Goal: Transaction & Acquisition: Register for event/course

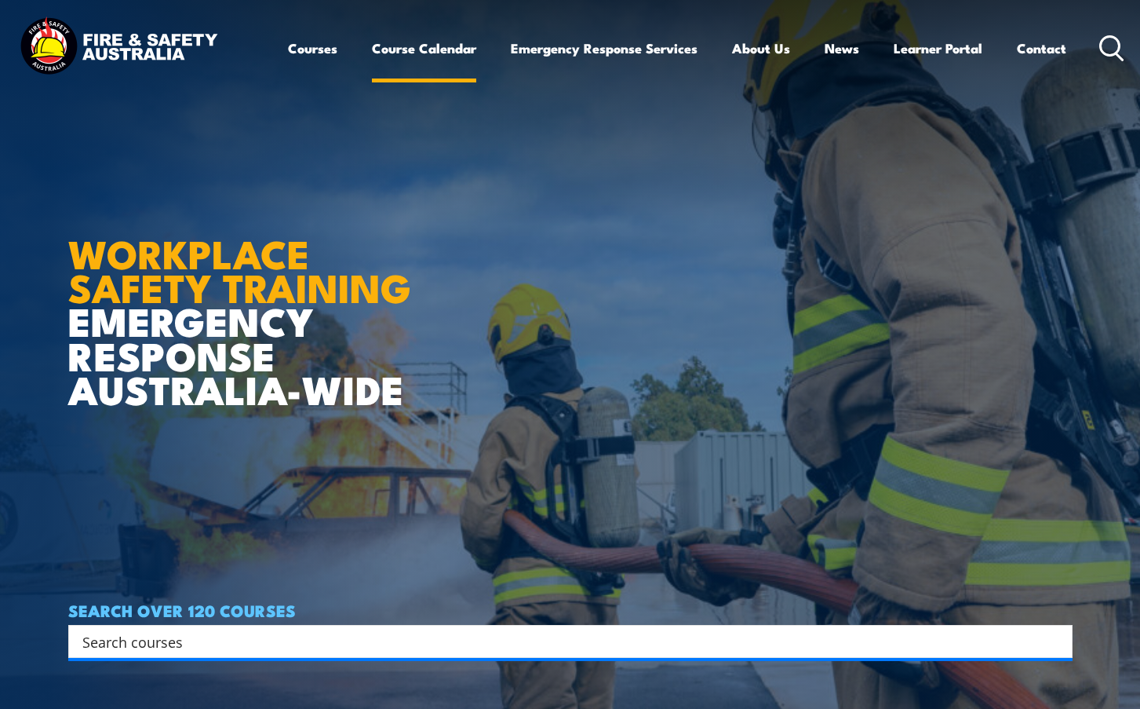
click at [392, 49] on link "Course Calendar" at bounding box center [424, 48] width 104 height 42
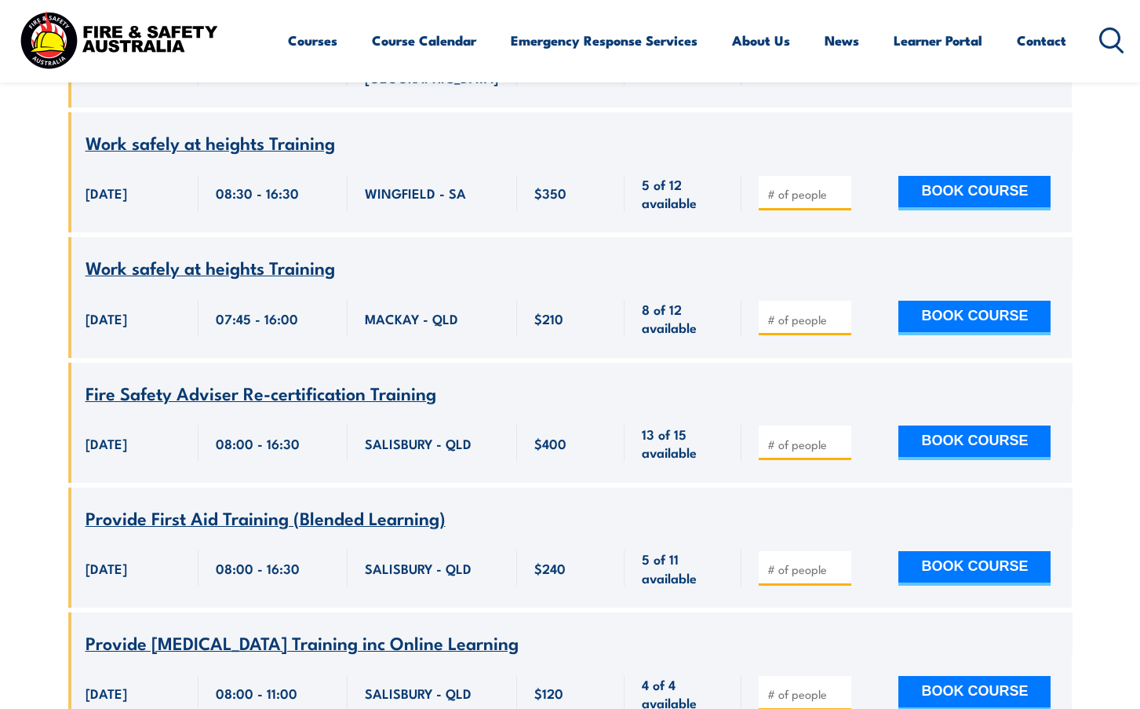
scroll to position [1569, 0]
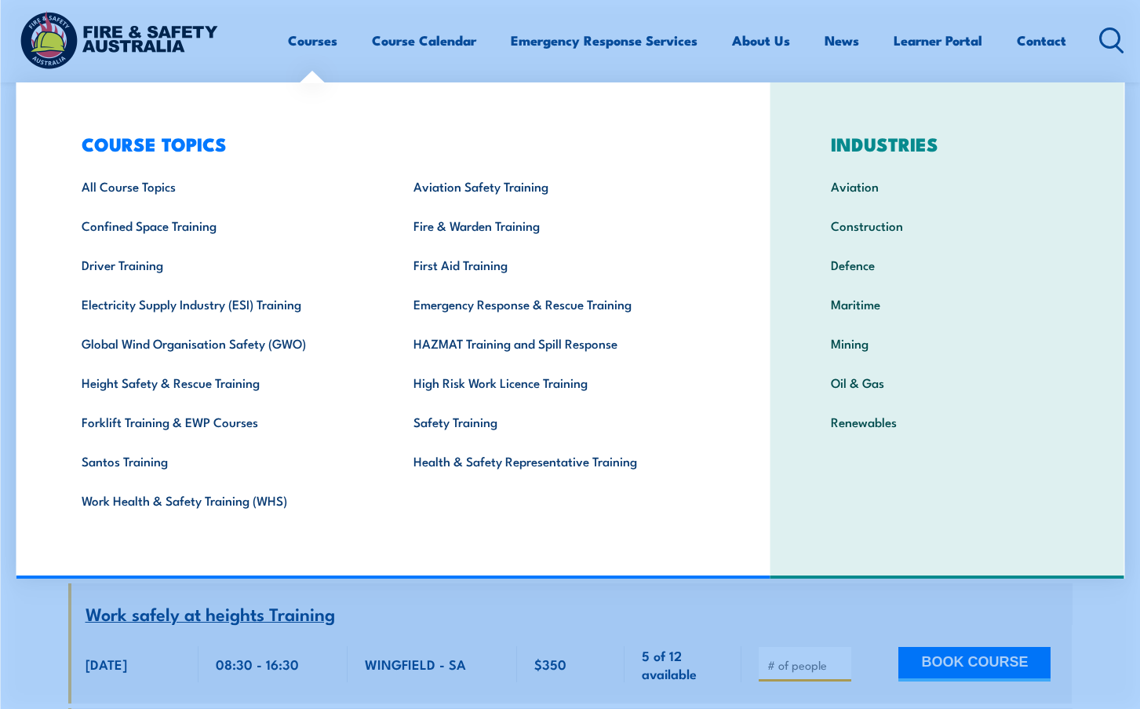
click at [307, 45] on link "Courses" at bounding box center [312, 41] width 49 height 42
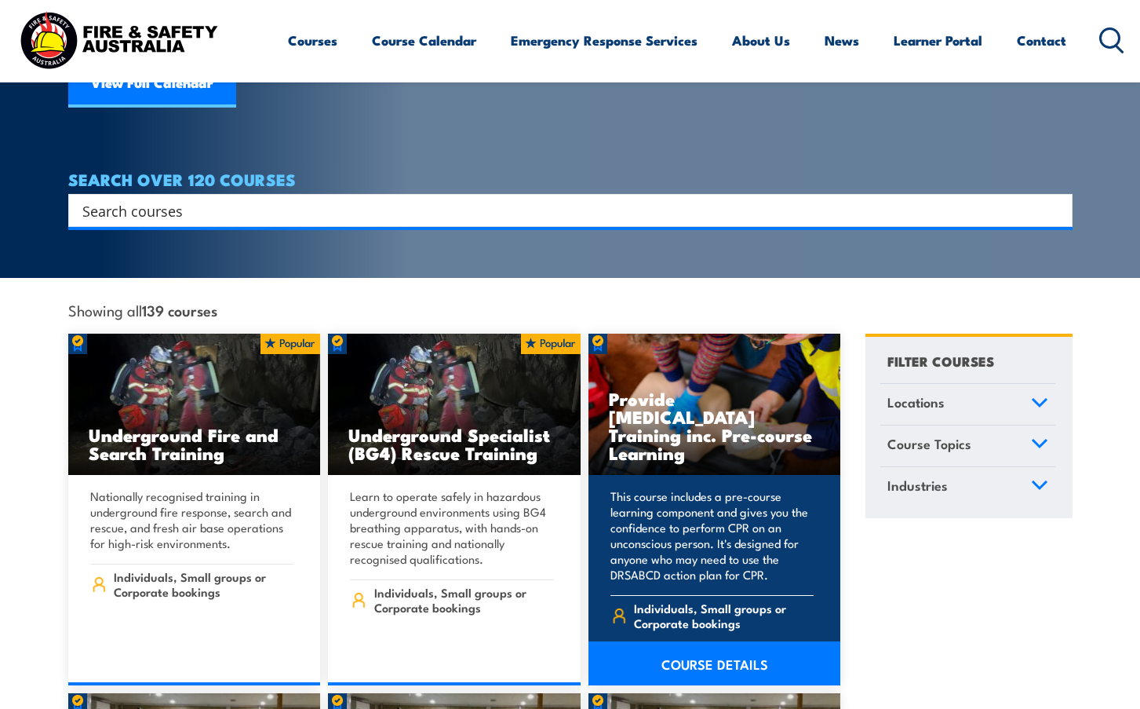
scroll to position [392, 0]
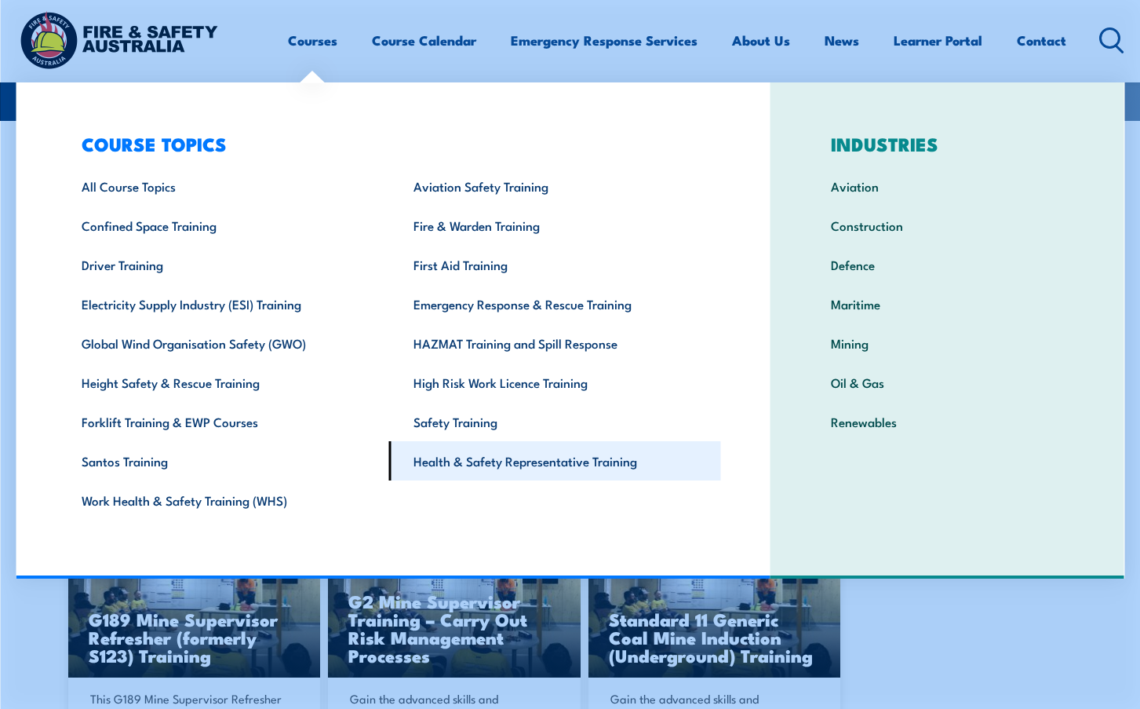
click at [485, 468] on link "Health & Safety Representative Training" at bounding box center [555, 460] width 332 height 39
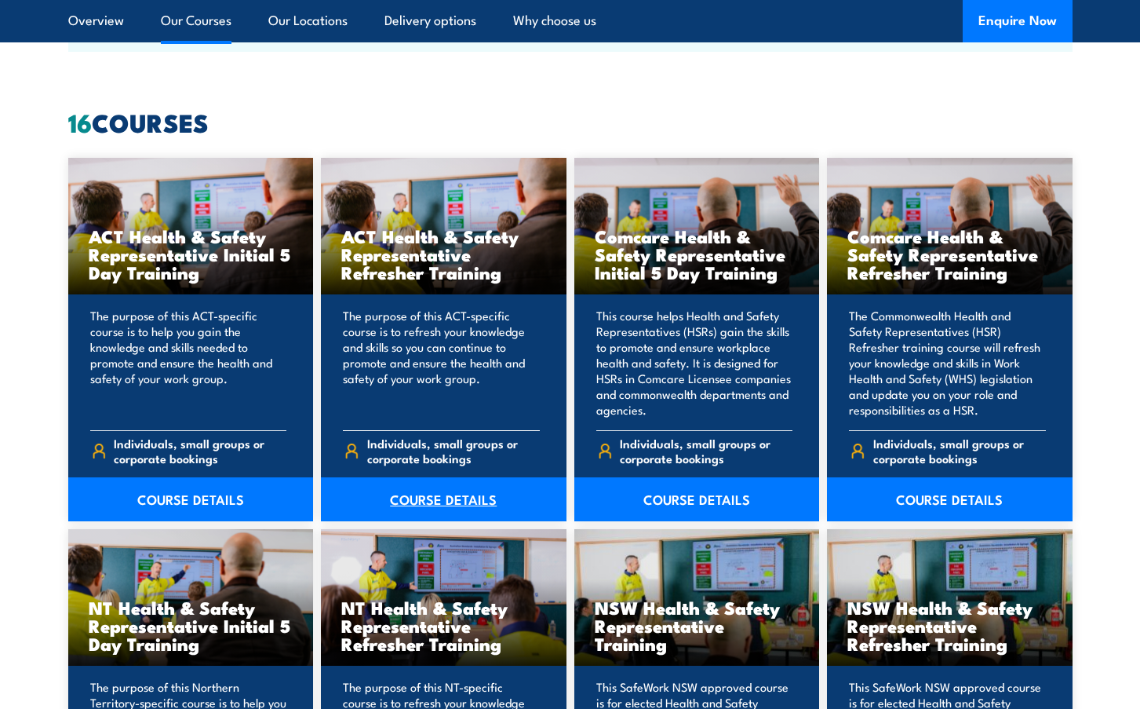
scroll to position [1255, 0]
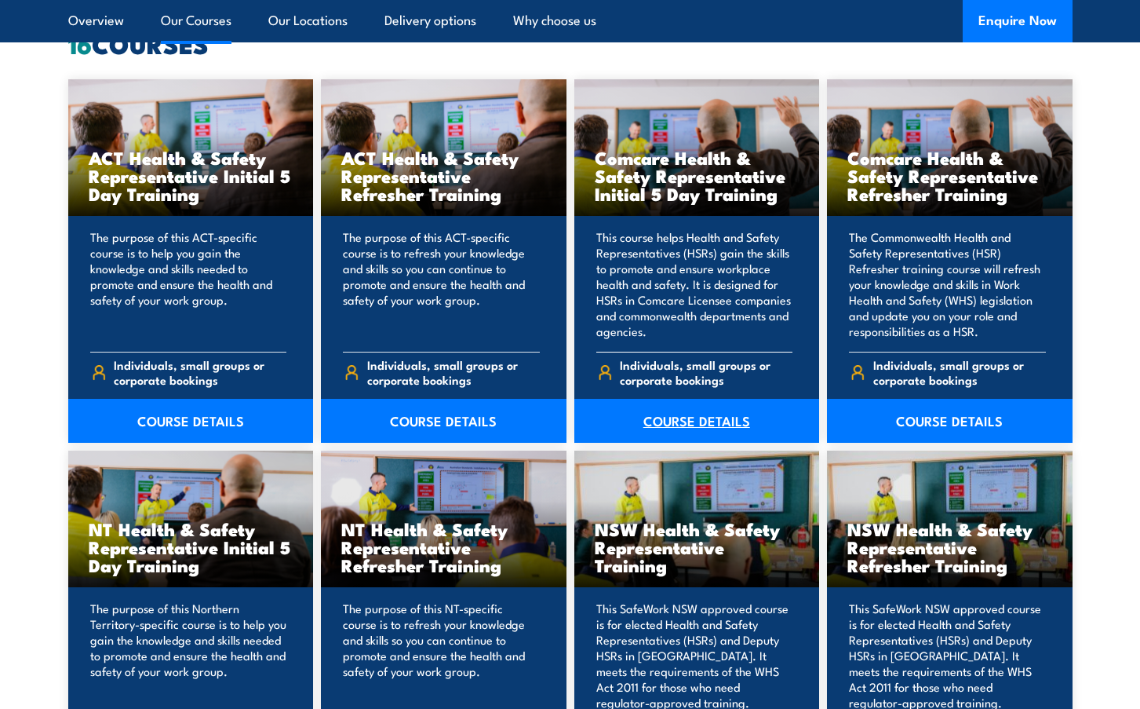
click at [711, 411] on link "COURSE DETAILS" at bounding box center [697, 421] width 246 height 44
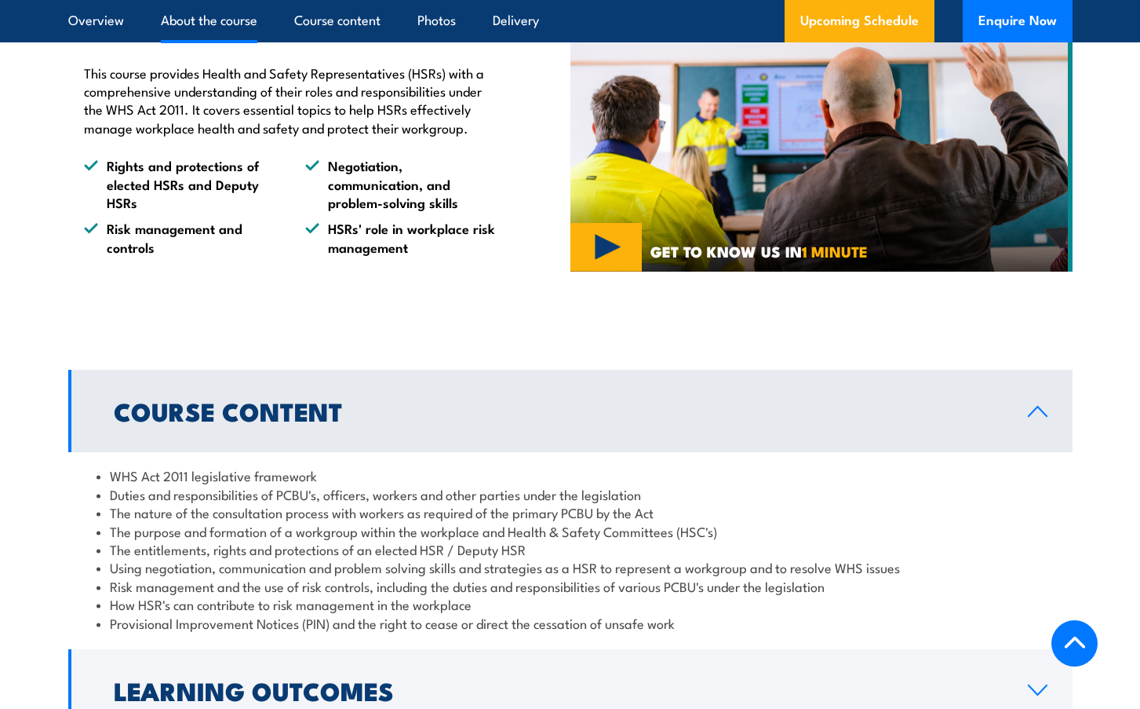
scroll to position [785, 0]
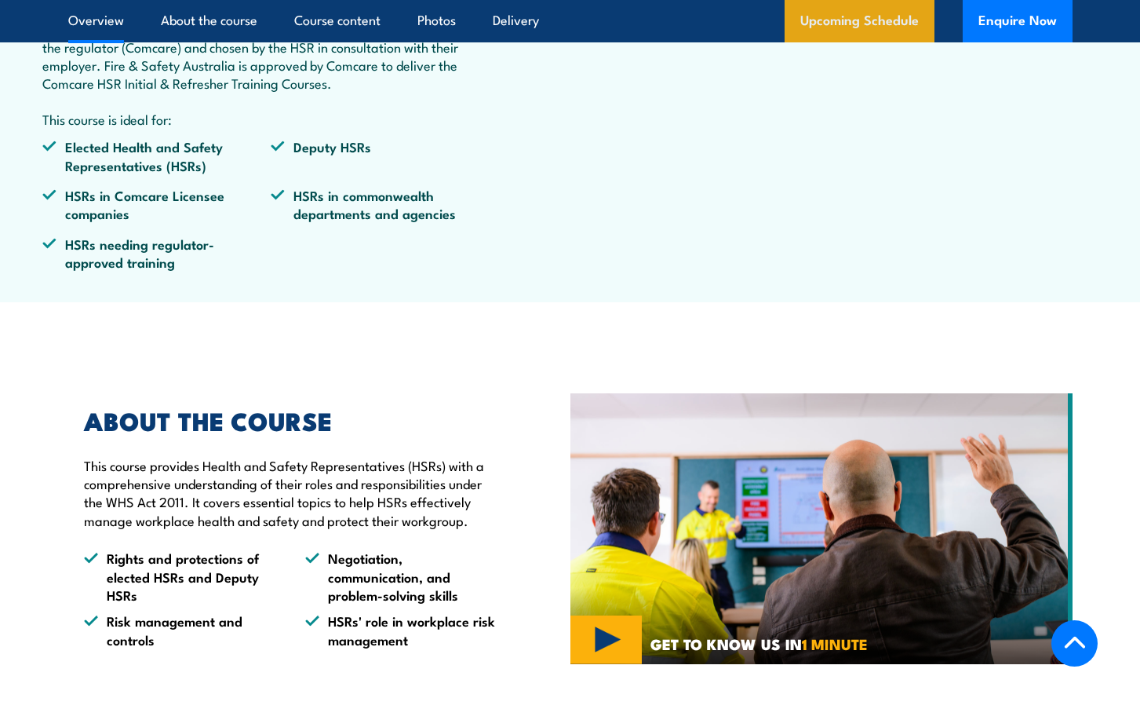
click at [869, 23] on link "Upcoming Schedule" at bounding box center [860, 21] width 150 height 42
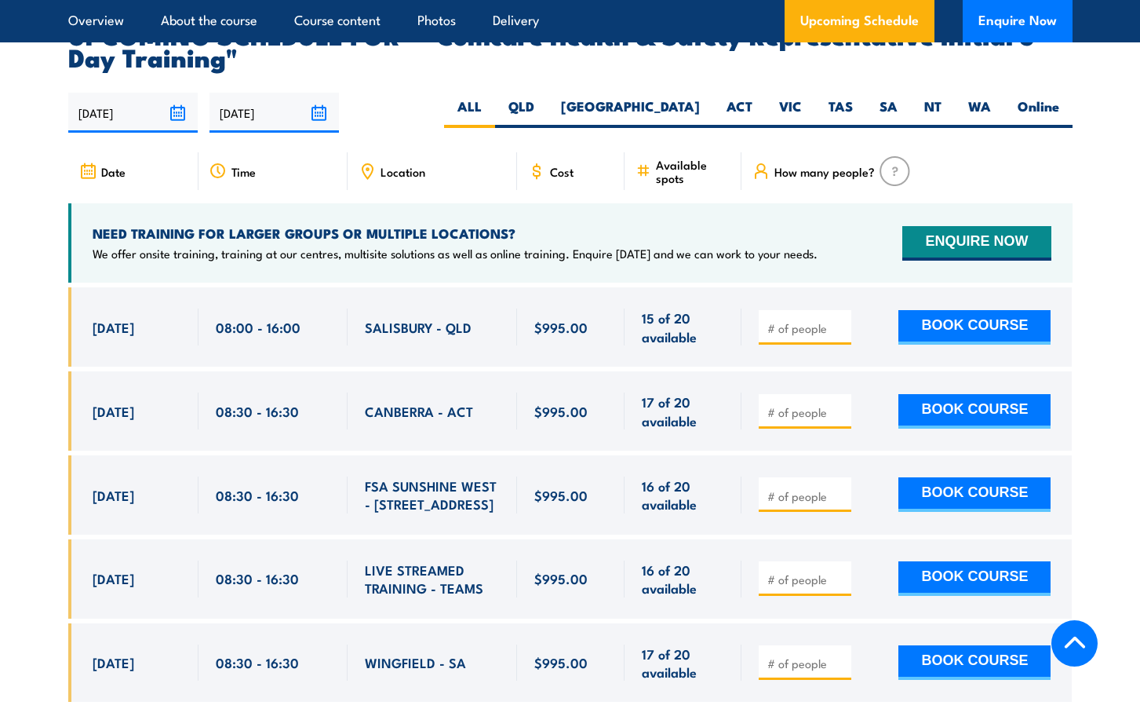
click at [809, 404] on input "number" at bounding box center [806, 412] width 78 height 16
click at [796, 404] on input "number" at bounding box center [806, 412] width 78 height 16
type input "1"
click at [972, 394] on button "BOOK COURSE" at bounding box center [974, 411] width 152 height 35
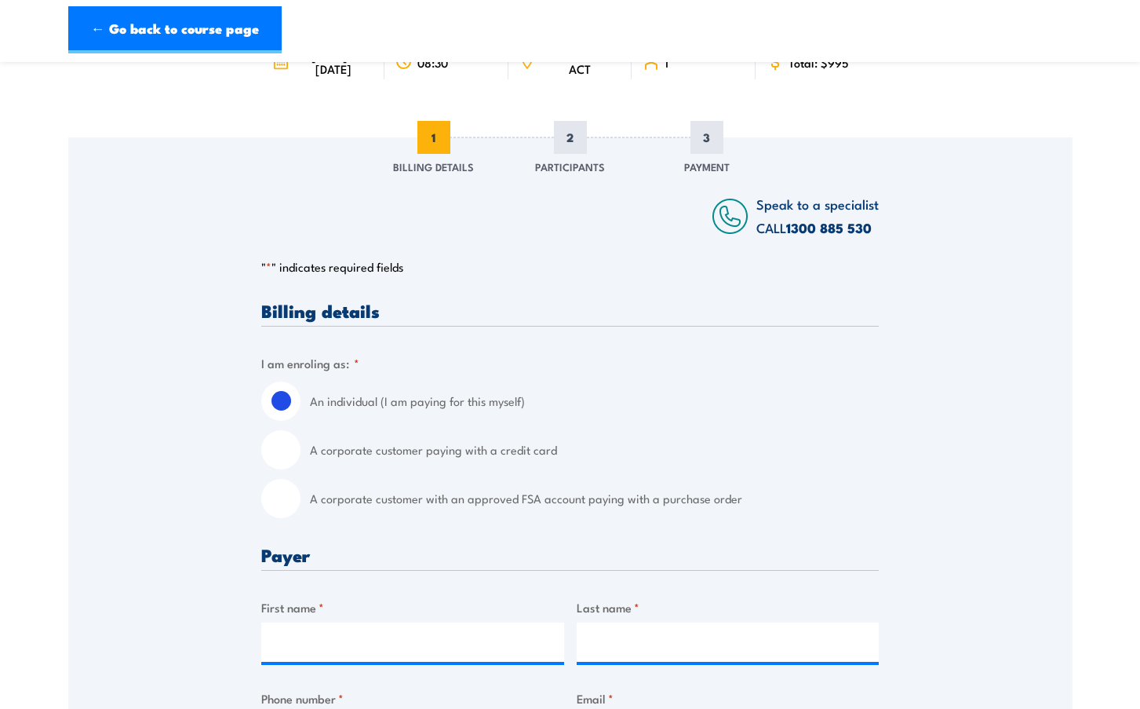
scroll to position [235, 0]
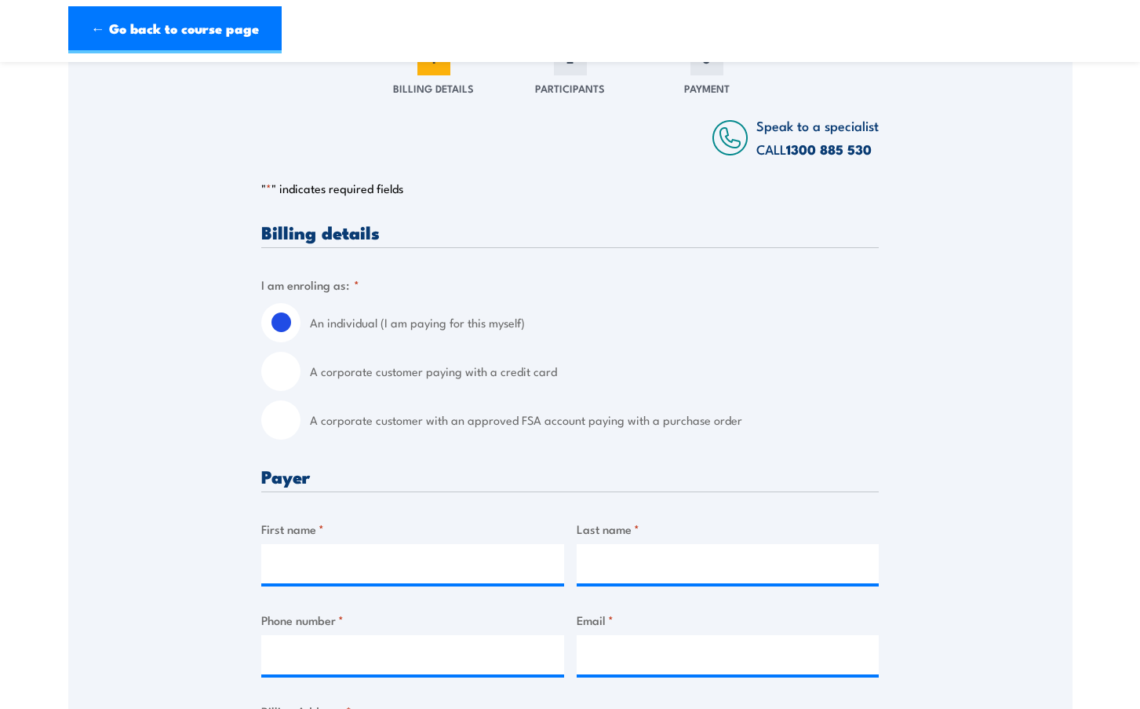
click at [285, 428] on input "A corporate customer with an approved FSA account paying with a purchase order" at bounding box center [280, 419] width 39 height 39
radio input "true"
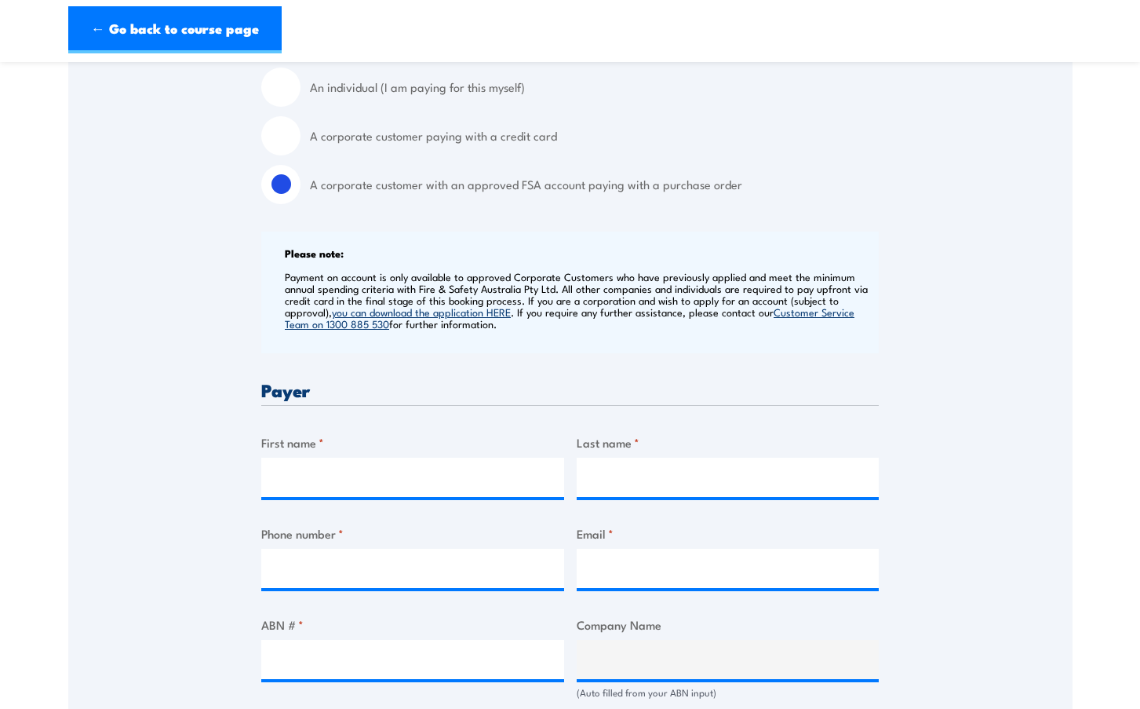
scroll to position [549, 0]
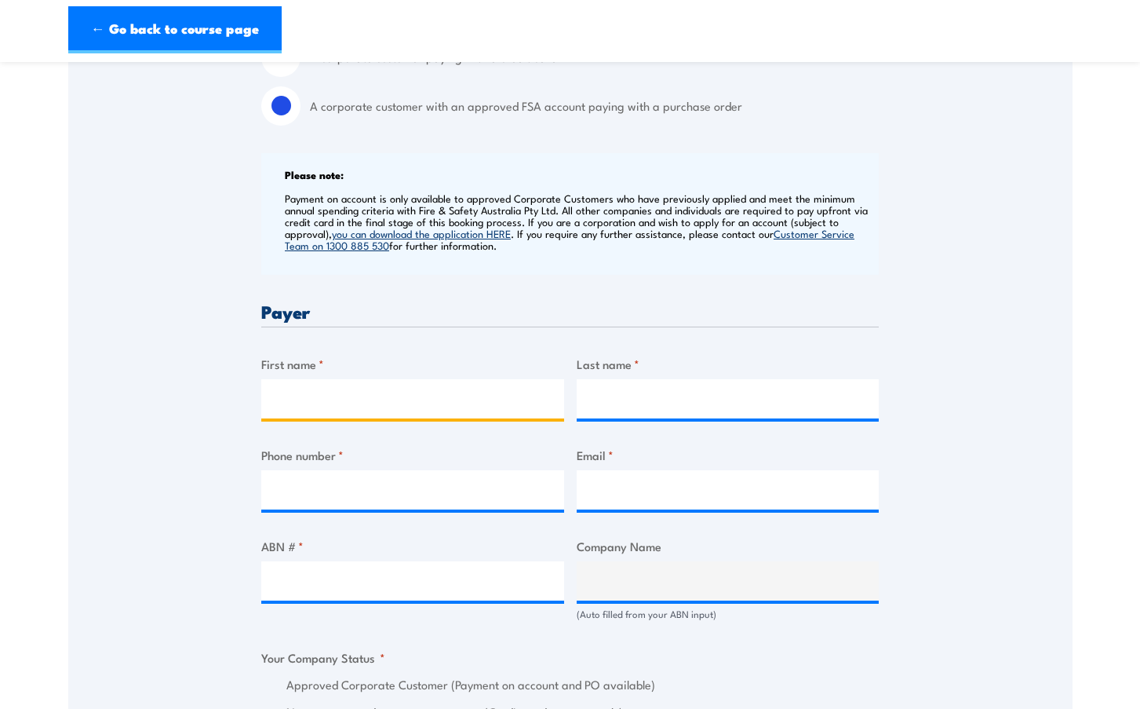
click at [338, 411] on input "First name *" at bounding box center [412, 398] width 303 height 39
click at [303, 373] on label "First name *" at bounding box center [412, 364] width 303 height 18
click at [303, 385] on input "First name *" at bounding box center [412, 398] width 303 height 39
type input "[PERSON_NAME]"
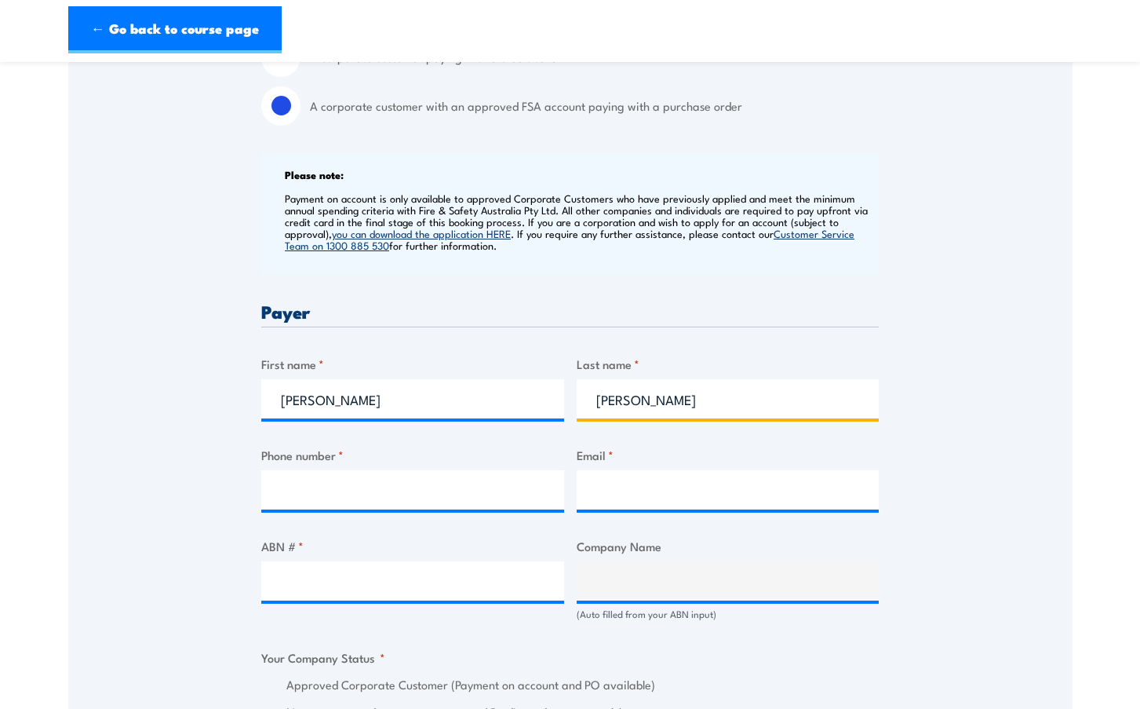
type input "[PERSON_NAME]"
click at [396, 494] on input "Phone number *" at bounding box center [412, 489] width 303 height 39
paste input "[PHONE_NUMBER]"
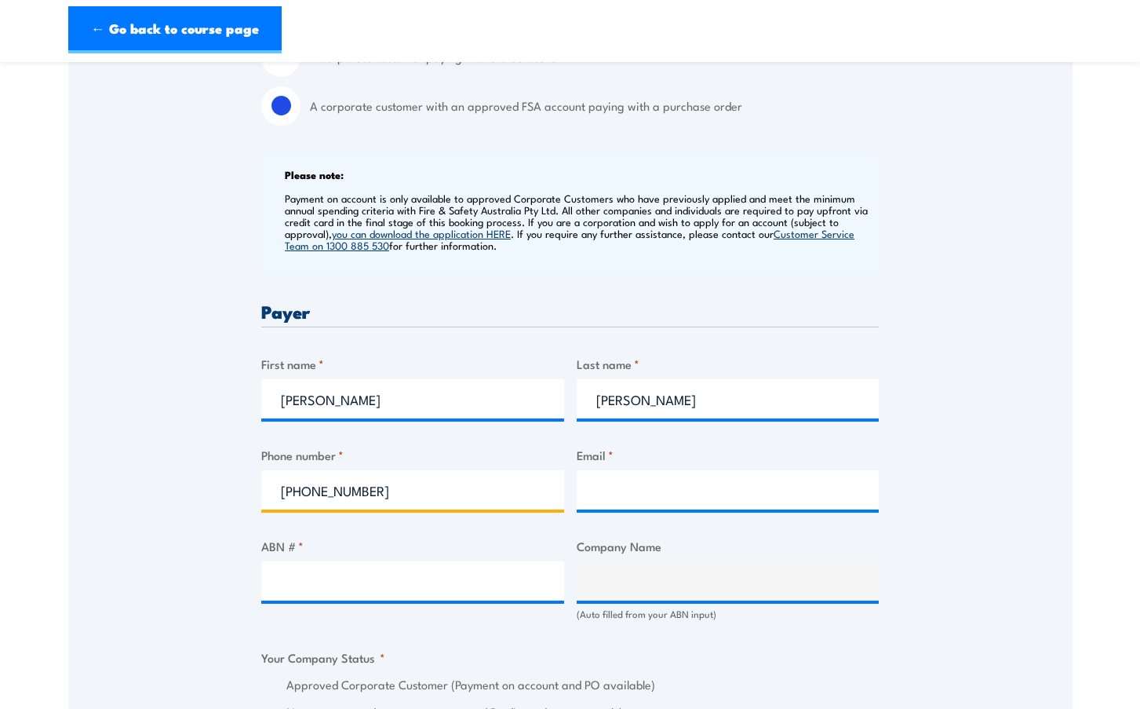
type input "[PHONE_NUMBER]"
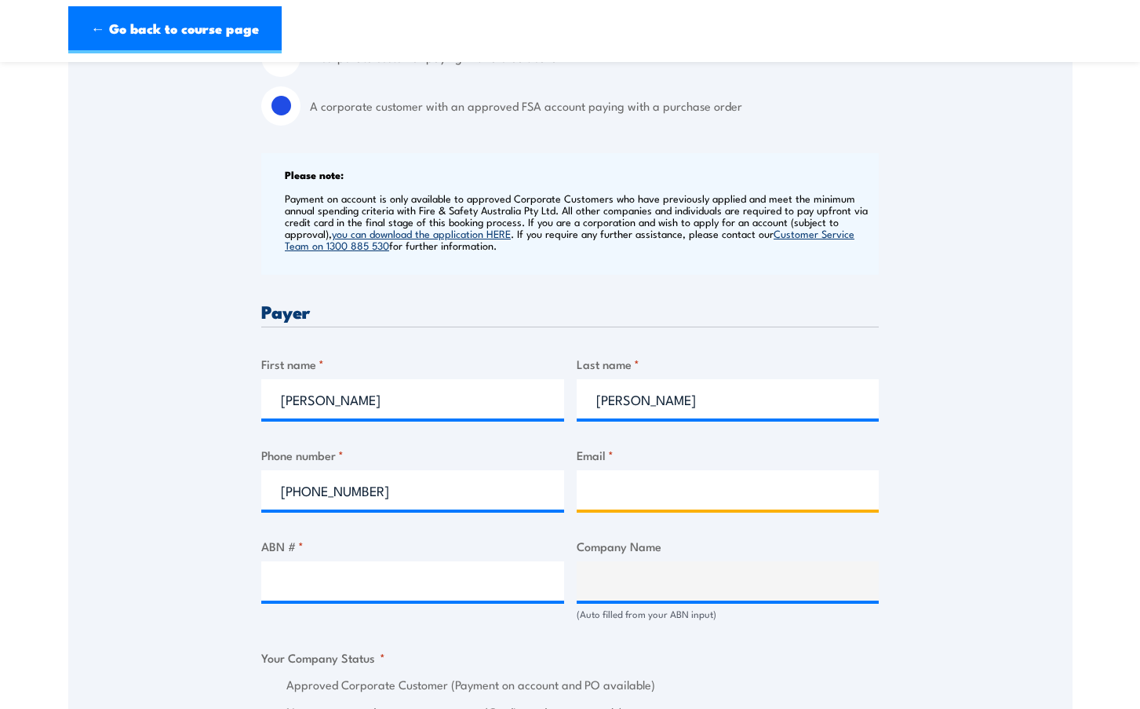
click at [640, 494] on input "Email *" at bounding box center [728, 489] width 303 height 39
paste input "[PERSON_NAME][EMAIL_ADDRESS][PERSON_NAME][DOMAIN_NAME]"
click at [618, 507] on input "[PERSON_NAME][EMAIL_ADDRESS][PERSON_NAME][DOMAIN_NAME]" at bounding box center [728, 489] width 303 height 39
type input "[PERSON_NAME][EMAIL_ADDRESS][PERSON_NAME][DOMAIN_NAME]"
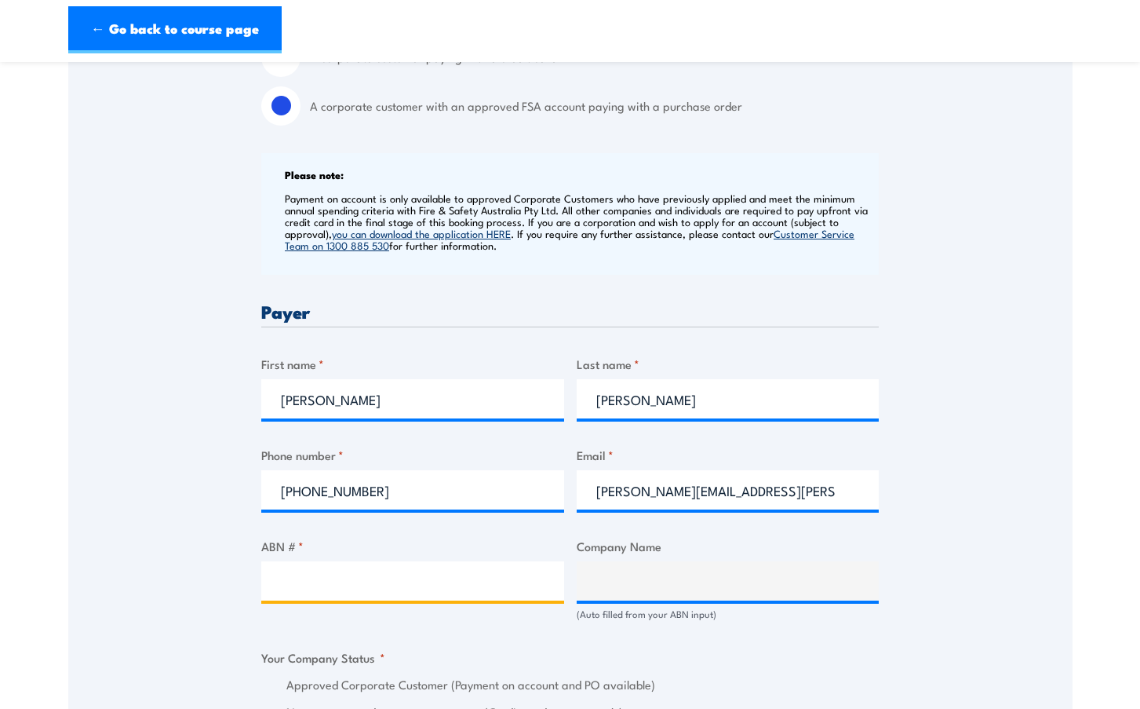
click at [296, 588] on input "ABN # *" at bounding box center [412, 580] width 303 height 39
paste input "ABN:66 676 633 401"
type input "ABN:66 676 633 401"
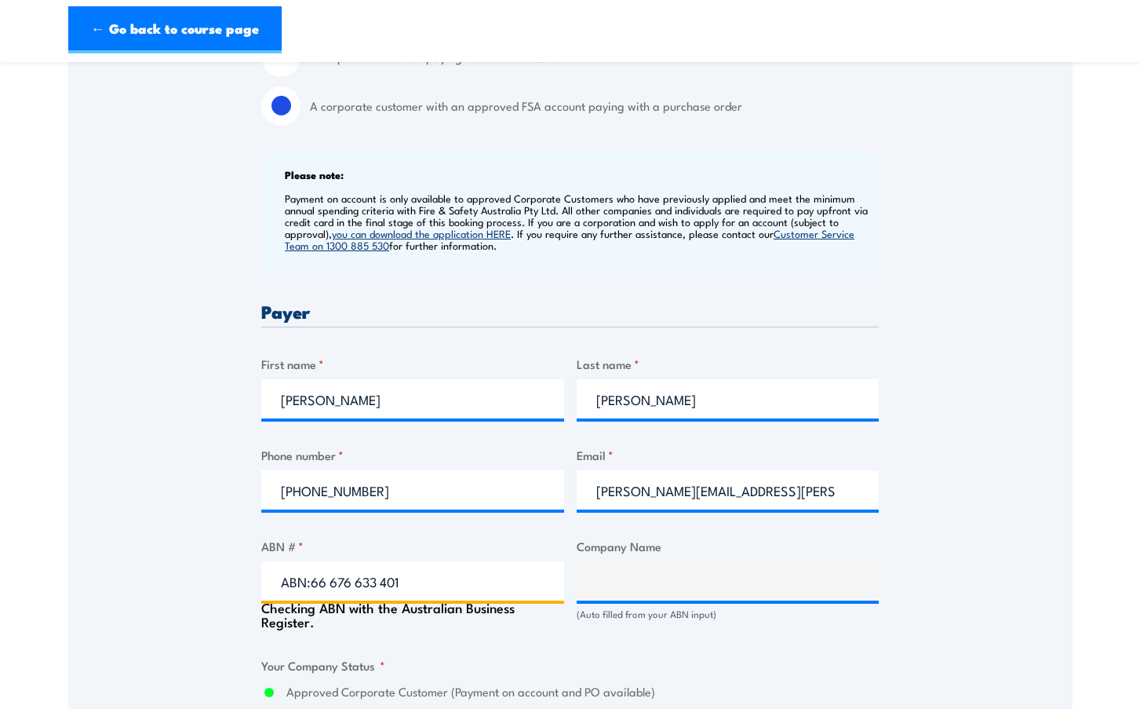
type input "INFRASTRUCTURE [GEOGRAPHIC_DATA]"
radio input "true"
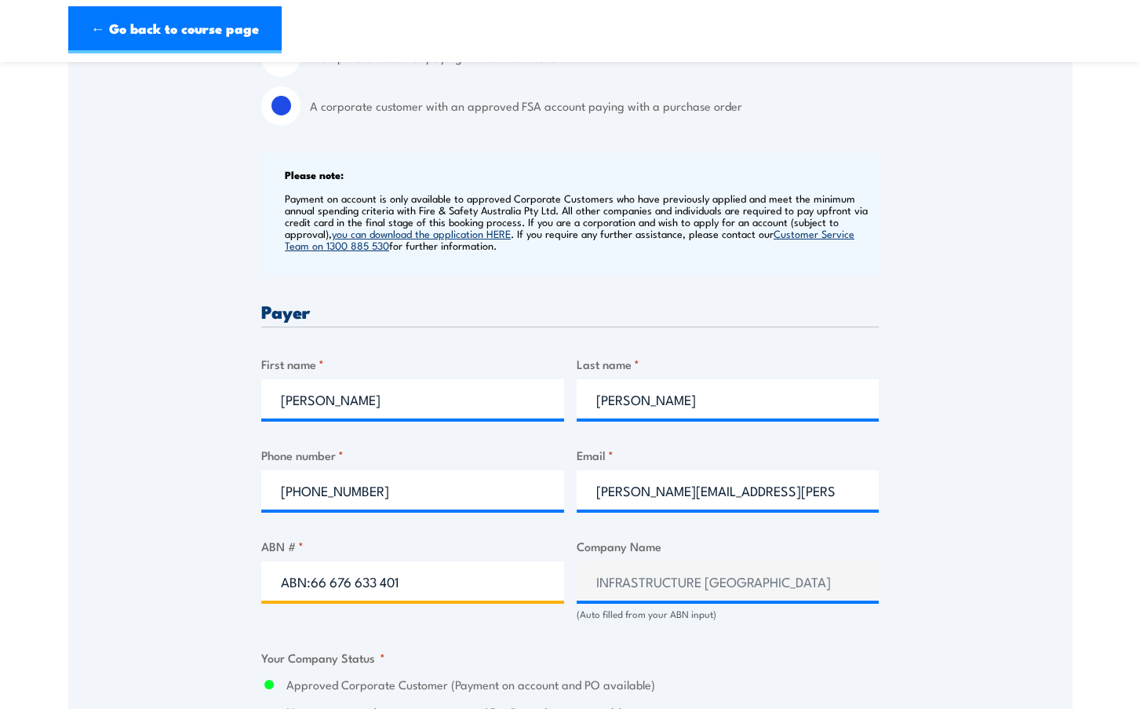
click at [310, 594] on input "ABN:66 676 633 401" at bounding box center [412, 580] width 303 height 39
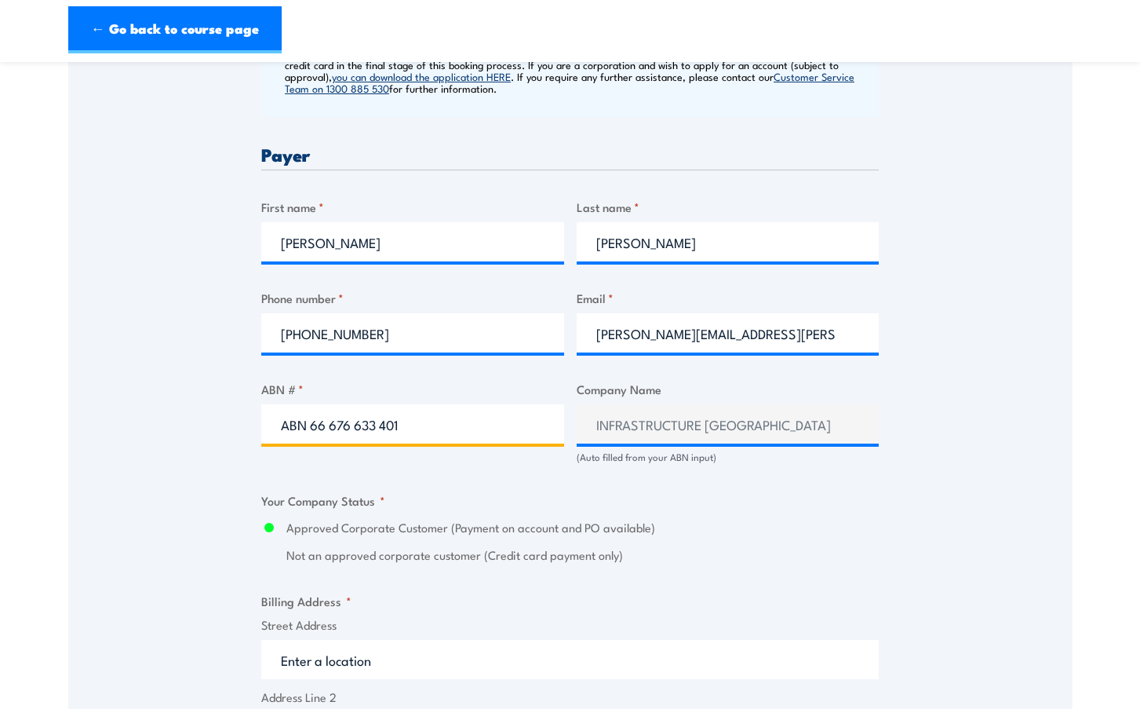
scroll to position [863, 0]
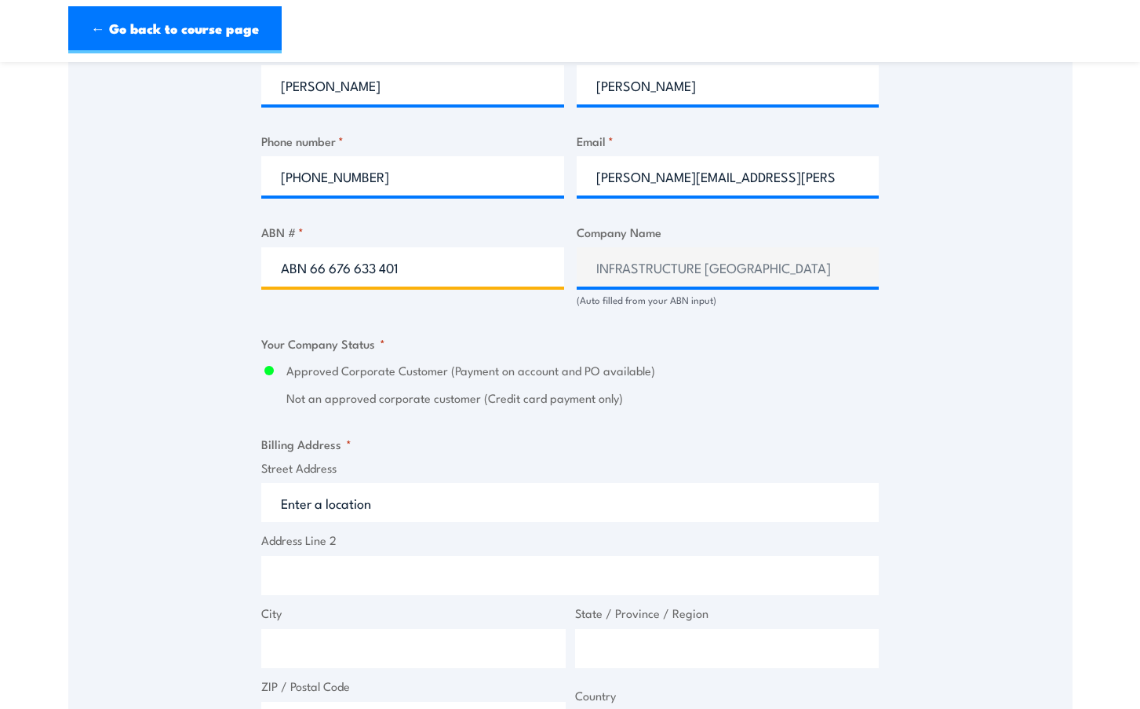
type input "ABN 66 676 633 401"
click at [425, 522] on input "Street Address" at bounding box center [570, 502] width 618 height 39
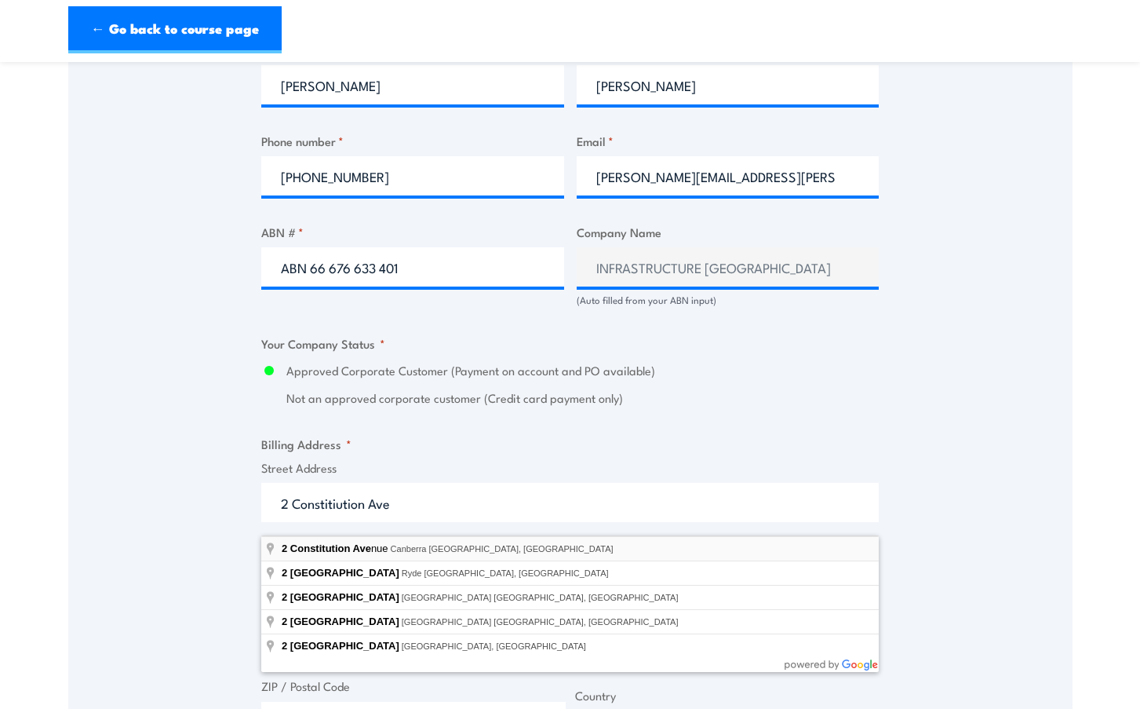
type input "[STREET_ADDRESS]"
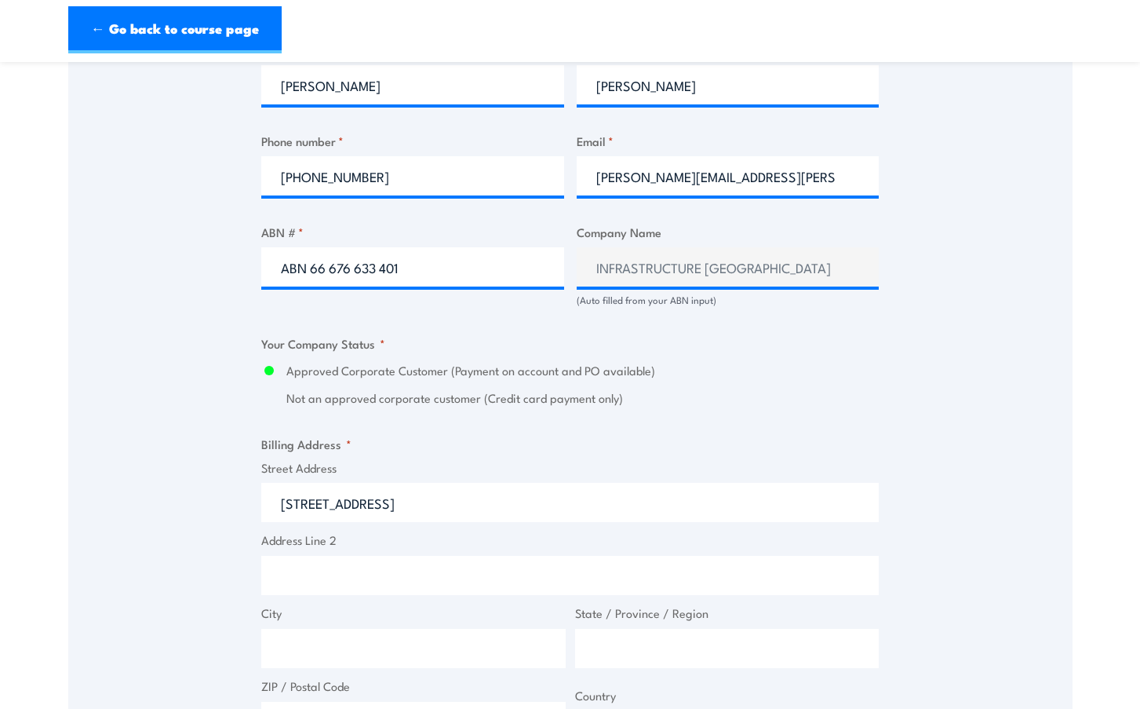
type input "[STREET_ADDRESS]"
type input "[GEOGRAPHIC_DATA]"
type input "2601"
select select "[GEOGRAPHIC_DATA]"
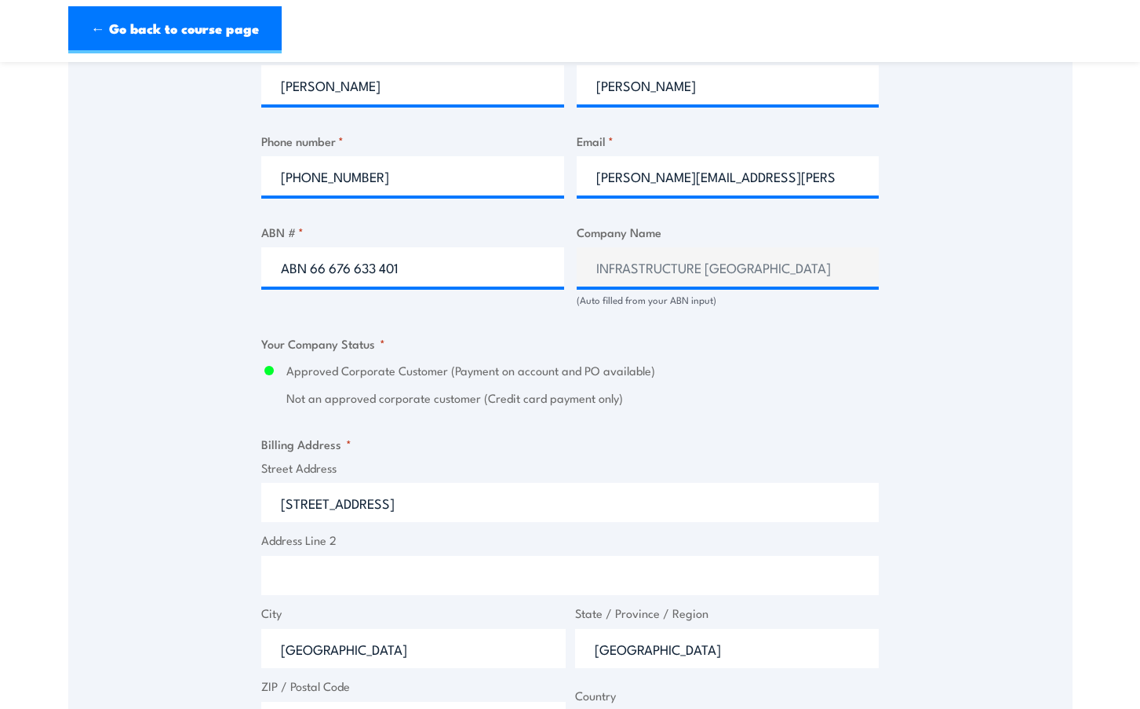
click at [396, 581] on input "Address Line 2" at bounding box center [570, 575] width 618 height 39
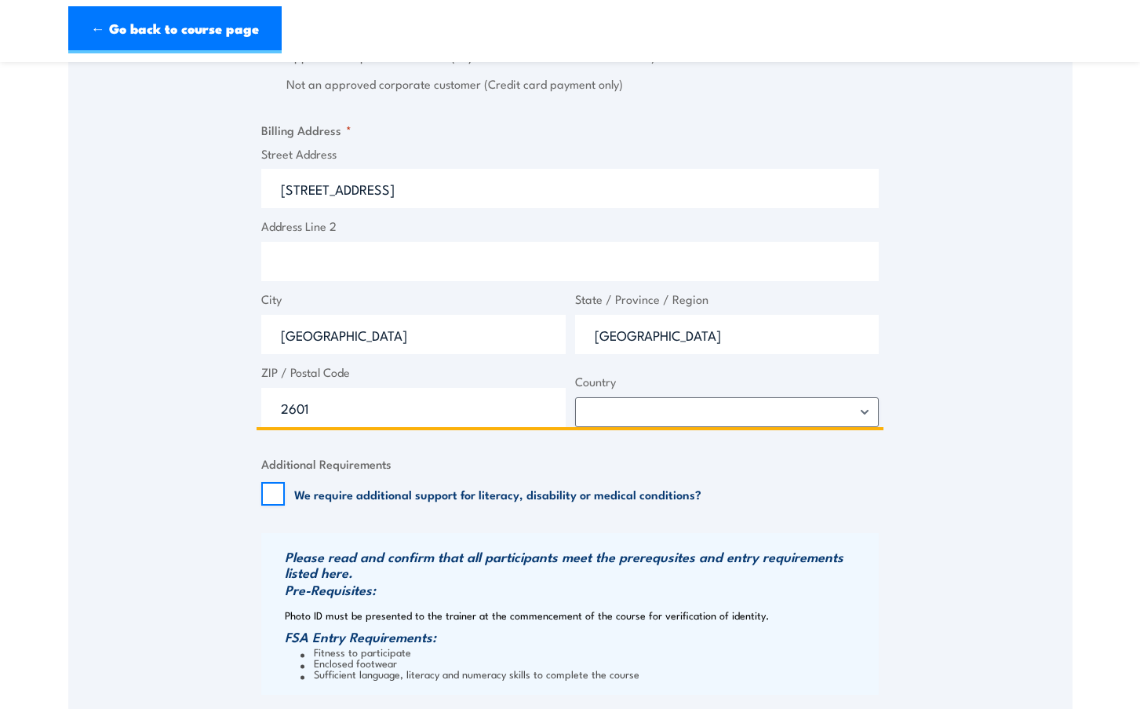
scroll to position [1491, 0]
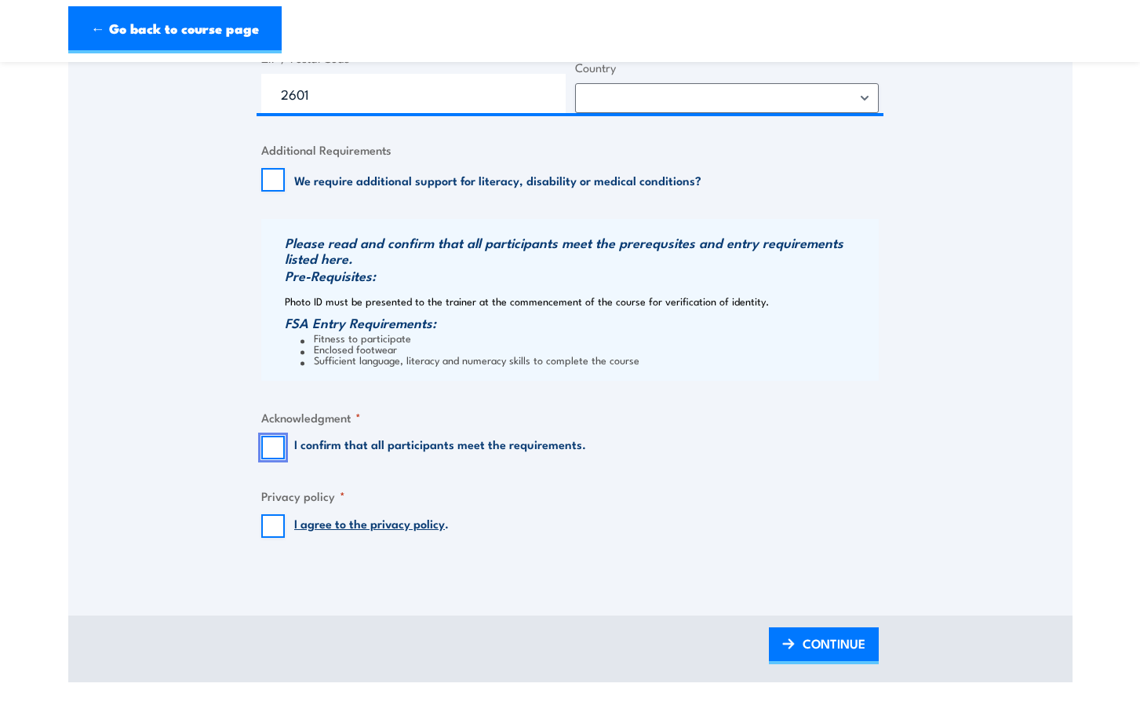
click at [275, 459] on input "I confirm that all participants meet the requirements." at bounding box center [273, 447] width 24 height 24
checkbox input "true"
click at [273, 537] on input "I agree to the privacy policy ." at bounding box center [273, 526] width 24 height 24
checkbox input "true"
click at [833, 664] on span "CONTINUE" at bounding box center [834, 643] width 63 height 42
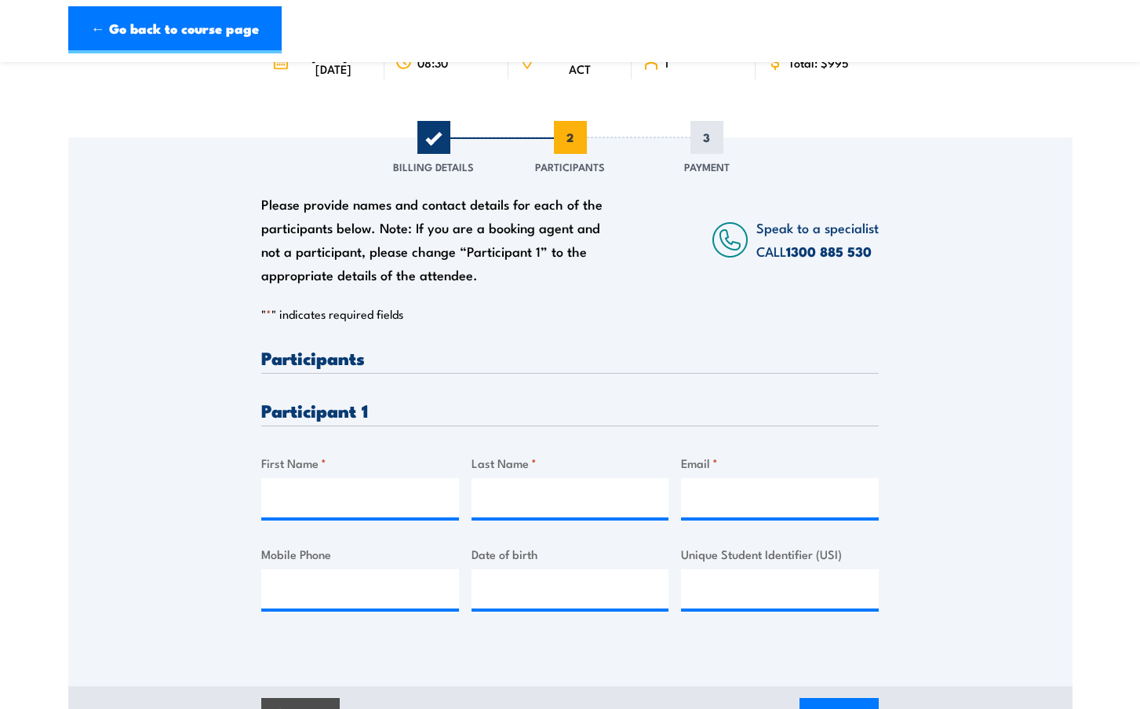
scroll to position [235, 0]
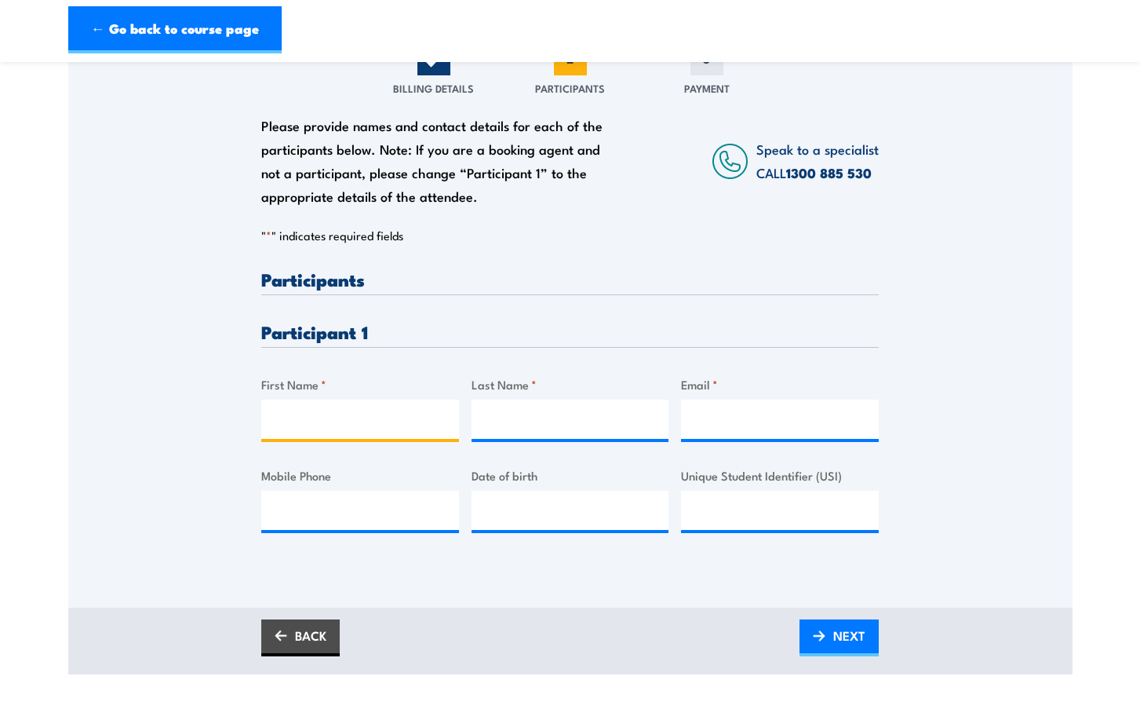
click at [315, 418] on input "First Name *" at bounding box center [360, 418] width 198 height 39
type input "[PERSON_NAME]"
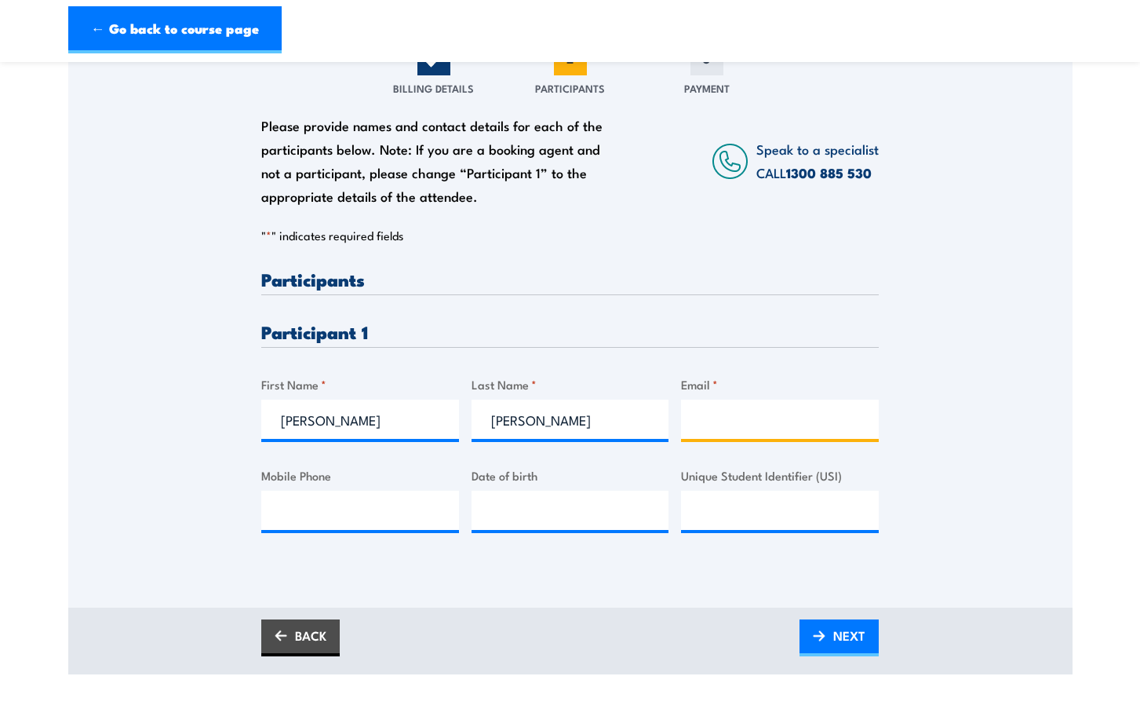
paste input "[PERSON_NAME][EMAIL_ADDRESS][PERSON_NAME][DOMAIN_NAME]"
click at [696, 427] on input "[PERSON_NAME][EMAIL_ADDRESS][PERSON_NAME][DOMAIN_NAME]" at bounding box center [780, 418] width 198 height 39
click at [744, 439] on input "[PERSON_NAME][EMAIL_ADDRESS][PERSON_NAME][DOMAIN_NAME]" at bounding box center [780, 418] width 198 height 39
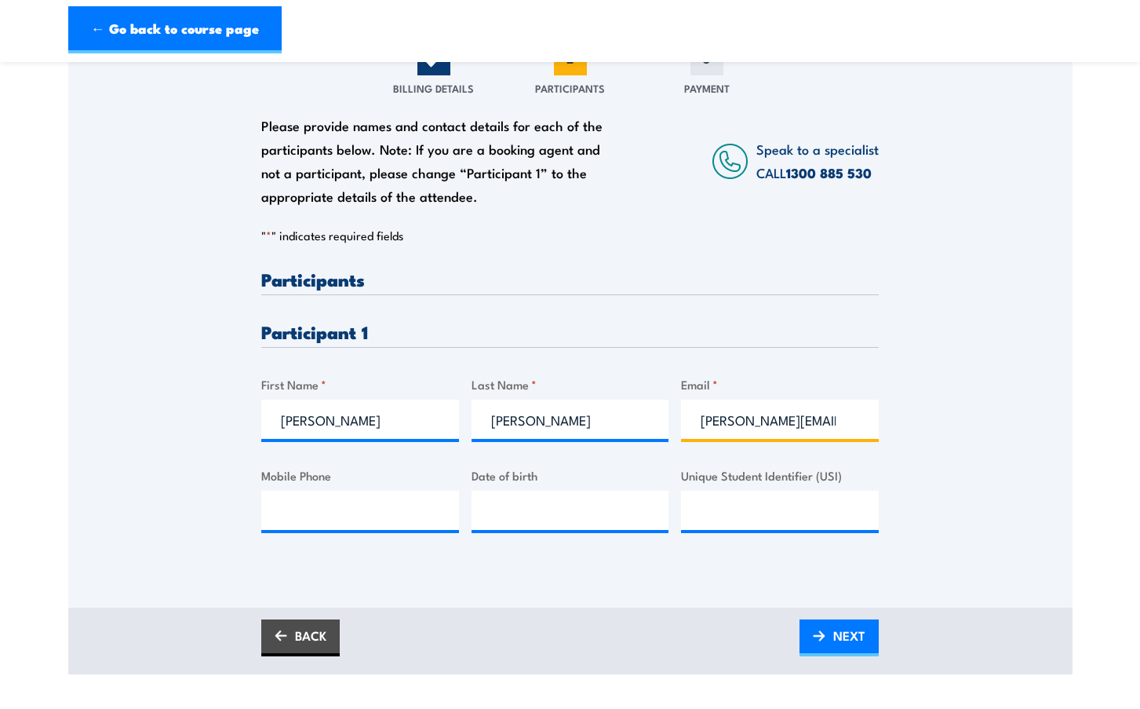
type input "[PERSON_NAME][EMAIL_ADDRESS][PERSON_NAME][DOMAIN_NAME]"
click at [304, 519] on input "Mobile Phone" at bounding box center [360, 509] width 198 height 39
click at [564, 530] on input "__/__/____" at bounding box center [571, 509] width 198 height 39
type input "[DATE]"
click at [724, 530] on input "Unique Student Identifier (USI)" at bounding box center [780, 509] width 198 height 39
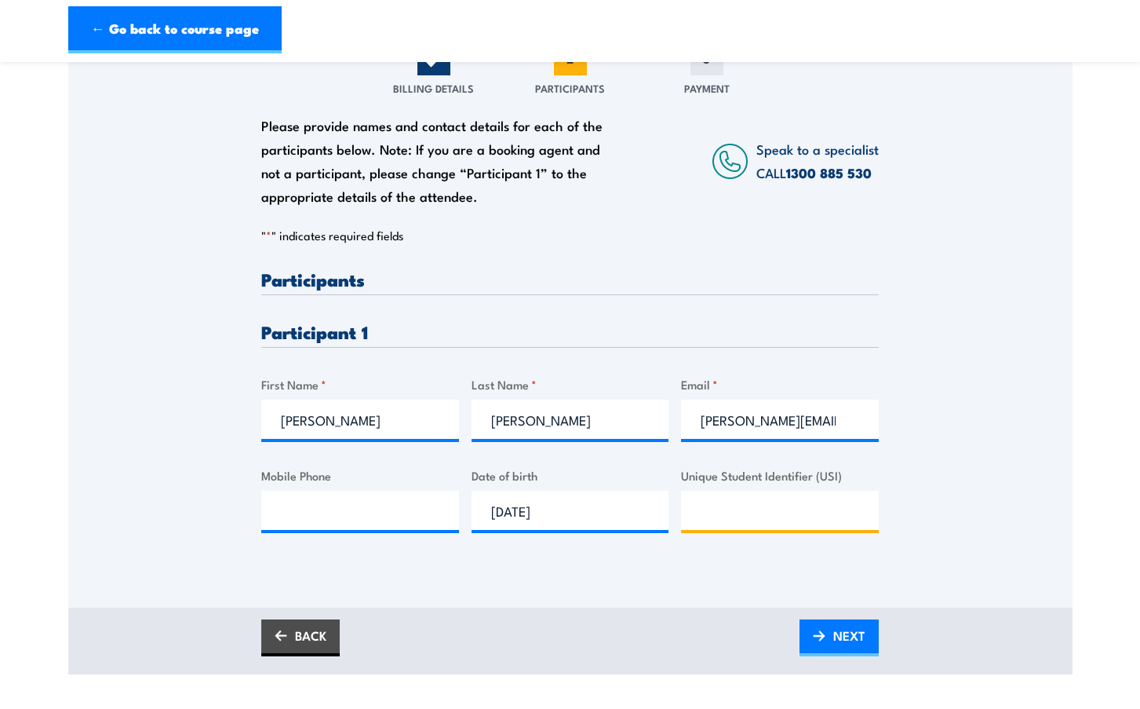
click at [751, 530] on input "Unique Student Identifier (USI)" at bounding box center [780, 509] width 198 height 39
paste input "W9HBQM849X"
type input "W9HBQM849X"
click at [290, 516] on input "Mobile Phone" at bounding box center [360, 509] width 198 height 39
